Goal: Find specific page/section: Find specific page/section

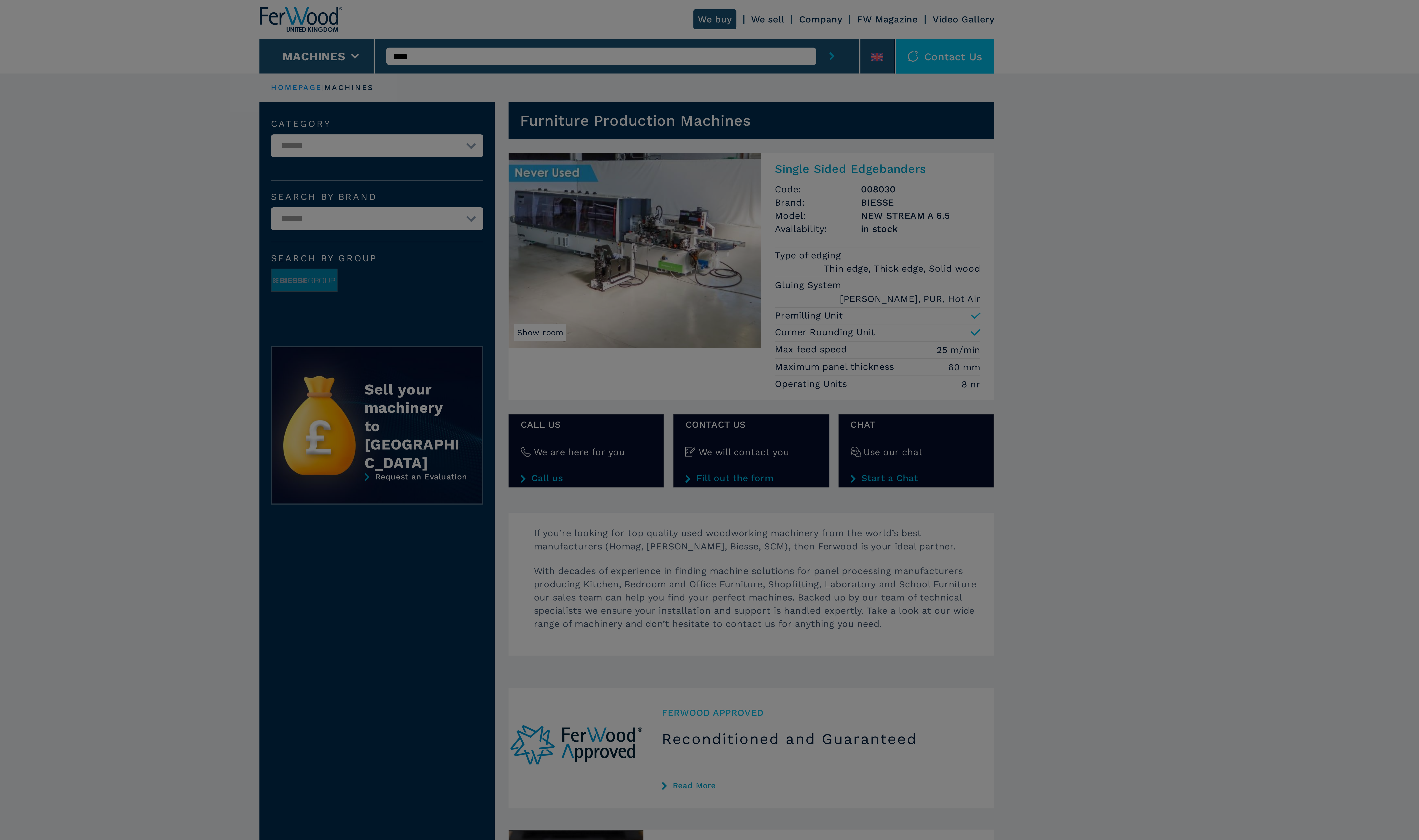
click at [890, 160] on div "newsletter Don't miss out the best available deals Sign up for the Ferwood news…" at bounding box center [710, 420] width 1419 height 840
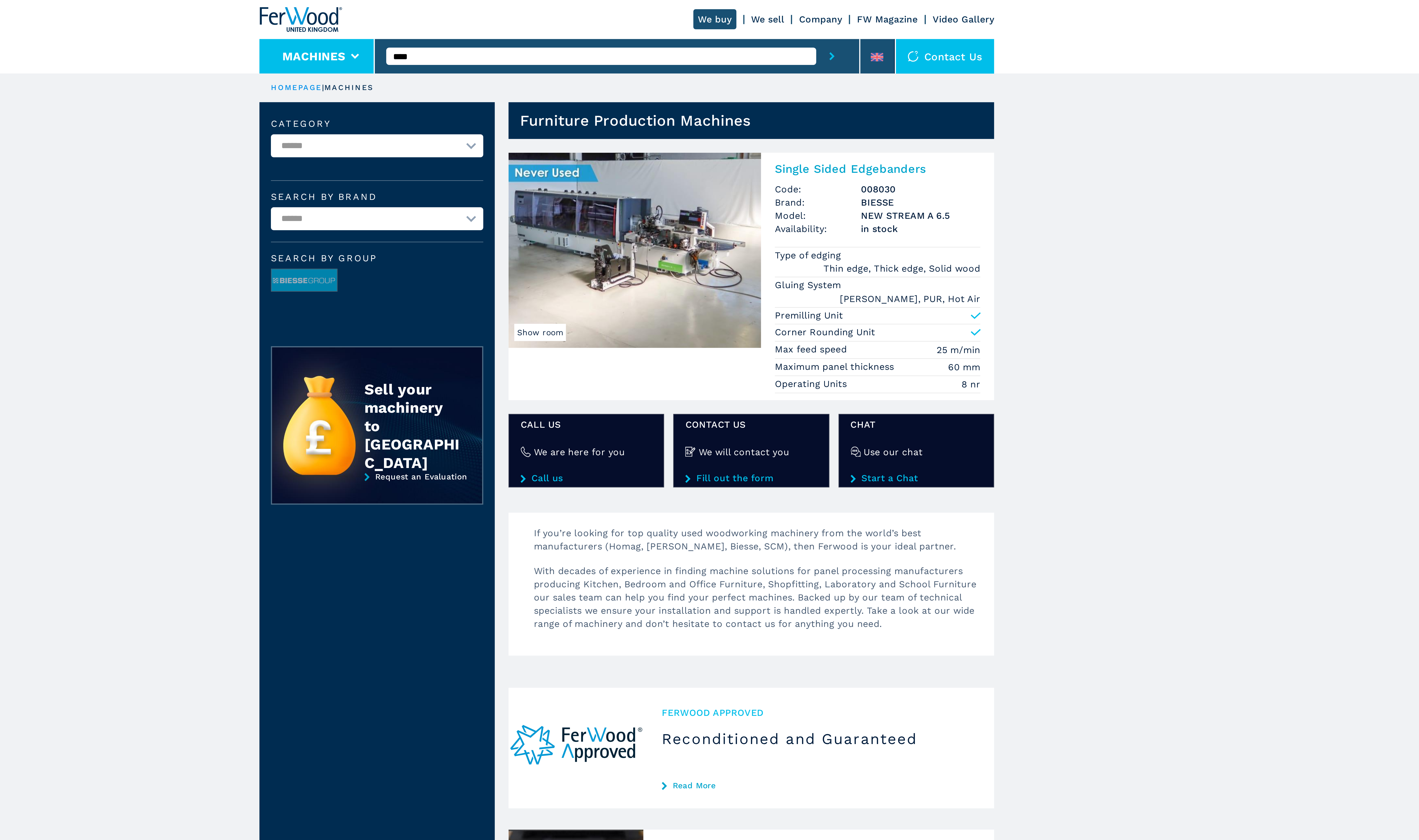
click at [605, 22] on icon at bounding box center [605, 22] width 3 height 2
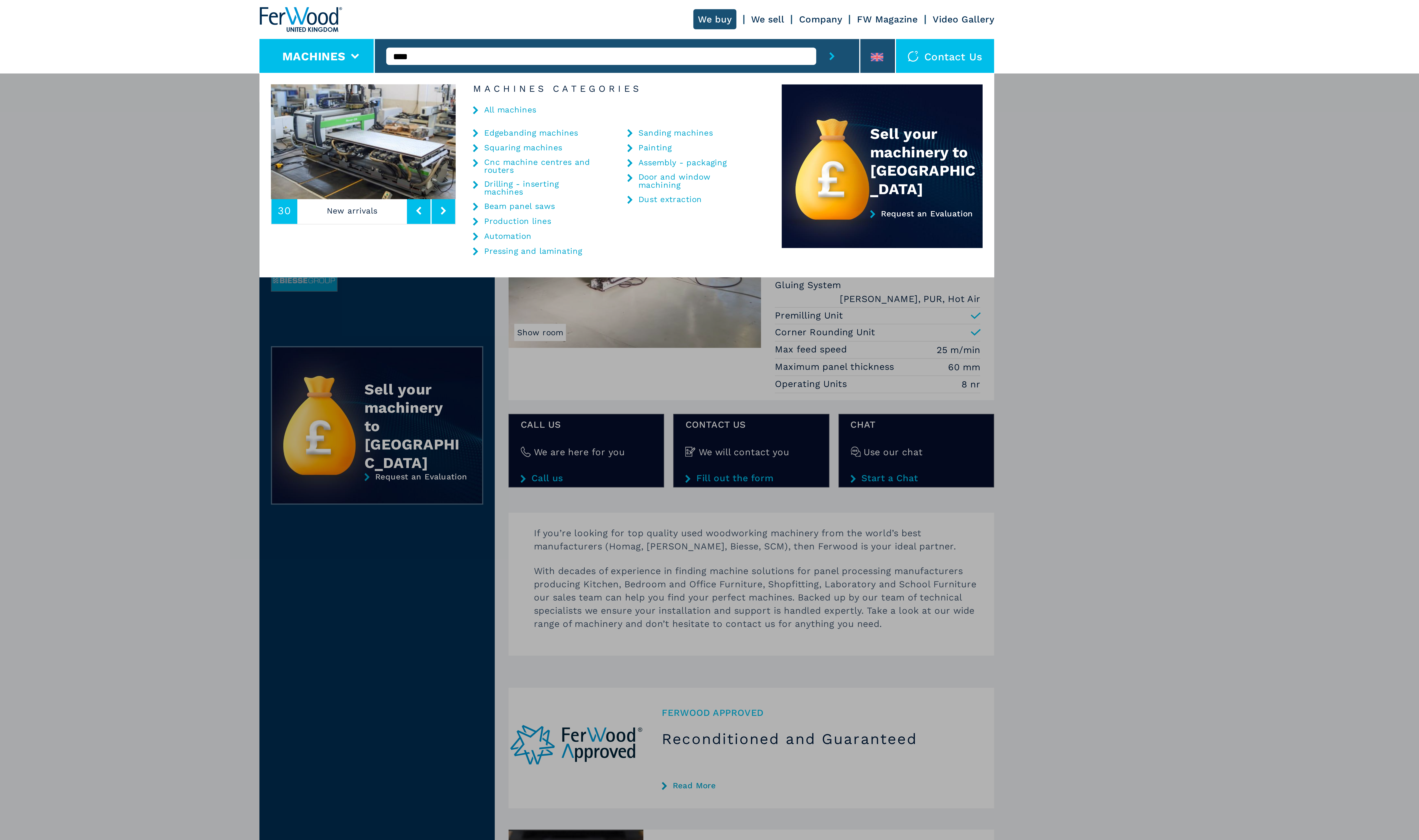
click at [681, 51] on link "Edgebanding machines" at bounding box center [673, 51] width 36 height 3
click at [681, 51] on link "Edgebanding machines" at bounding box center [673, 51] width 36 height 3
click at [679, 50] on link "Edgebanding machines" at bounding box center [673, 51] width 36 height 3
